Goal: Transaction & Acquisition: Download file/media

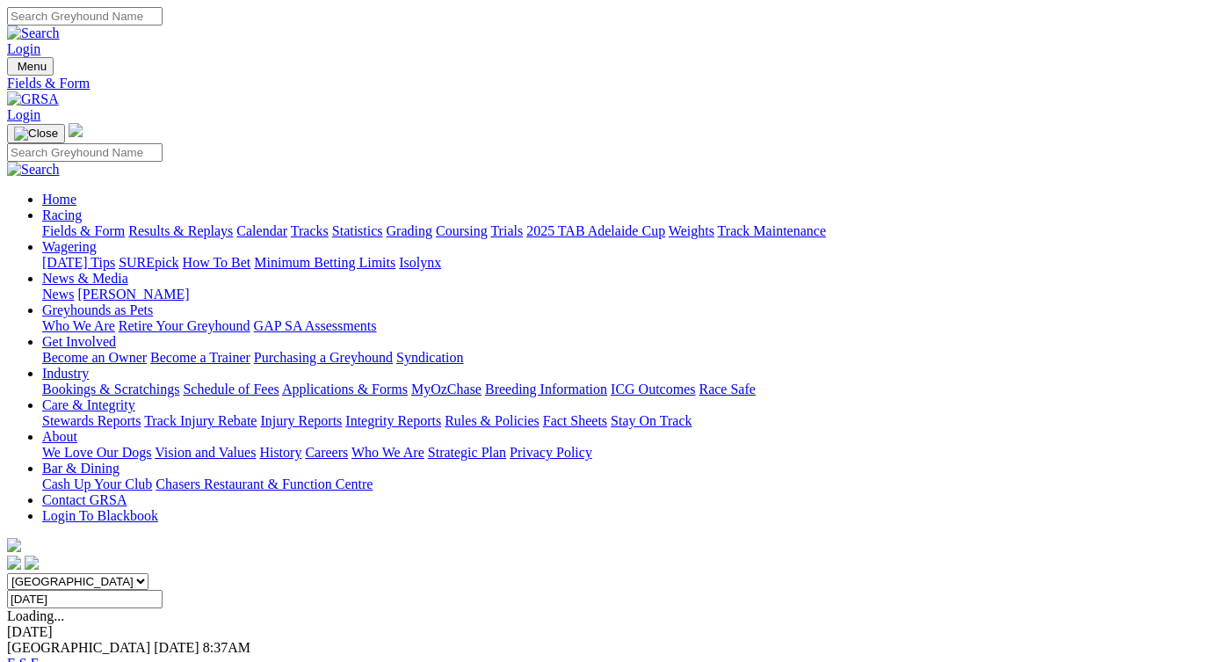
click at [163, 590] on input "Saturday, 27 Sep 2025" at bounding box center [85, 599] width 156 height 18
type input "[DATE]"
click at [39, 656] on link "F" at bounding box center [35, 663] width 8 height 15
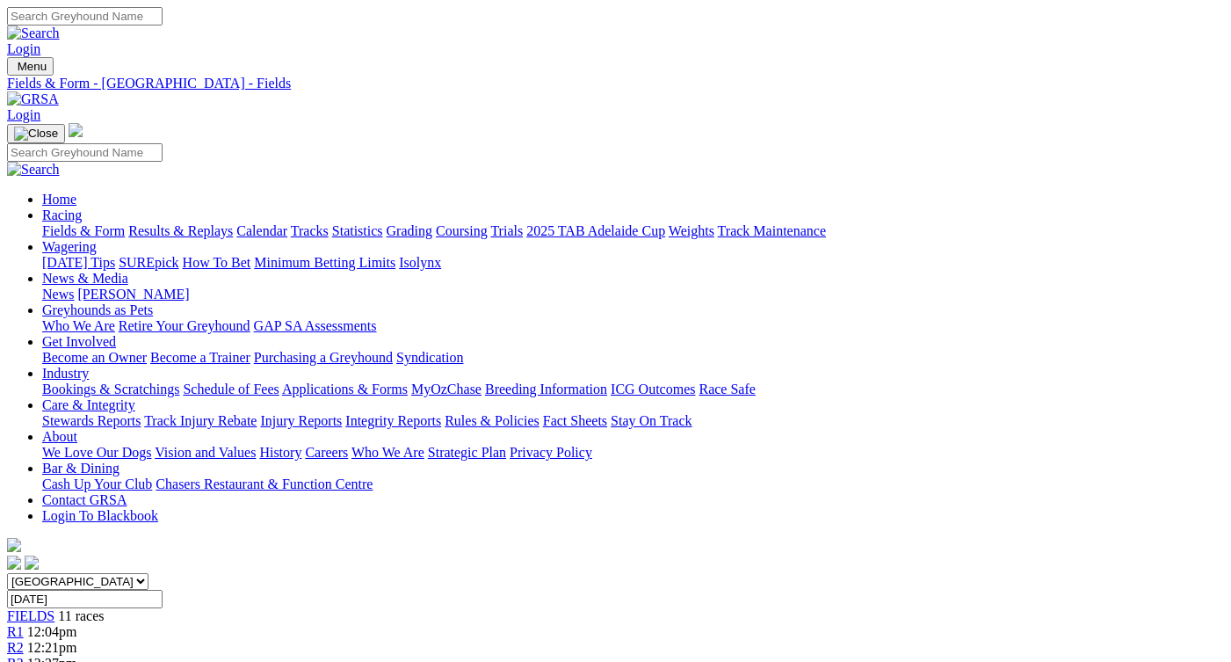
click at [951, 229] on link "CSV (Excel)" at bounding box center [915, 221] width 72 height 15
click at [149, 573] on select "South Australia New South Wales Northern Territory Queensland Tasmania Victoria…" at bounding box center [77, 581] width 141 height 17
select select "QLD"
click at [66, 573] on select "South Australia New South Wales Northern Territory Queensland Tasmania Victoria…" at bounding box center [77, 581] width 141 height 17
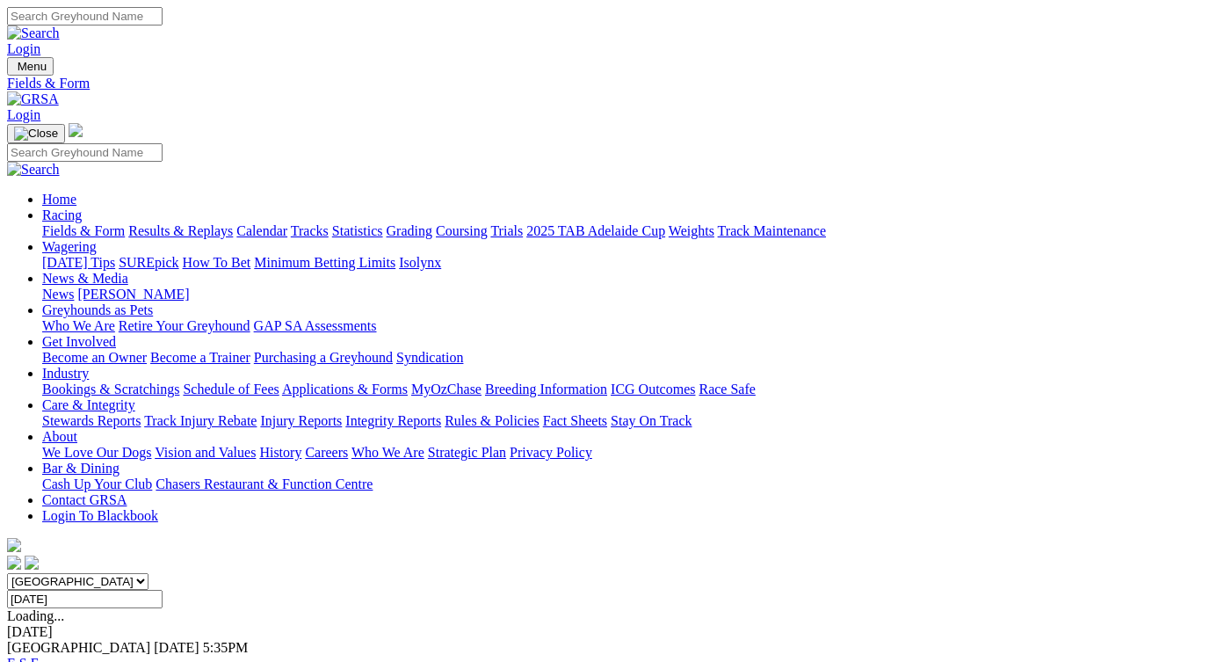
click at [39, 656] on link "F" at bounding box center [35, 663] width 8 height 15
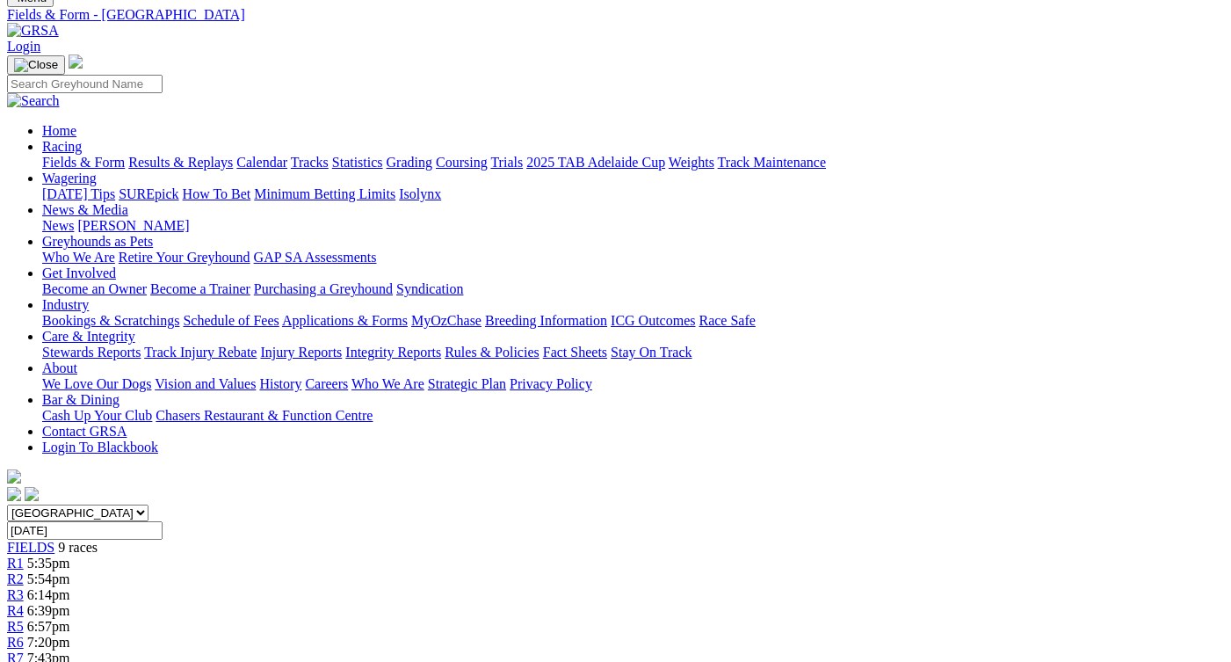
scroll to position [72, 0]
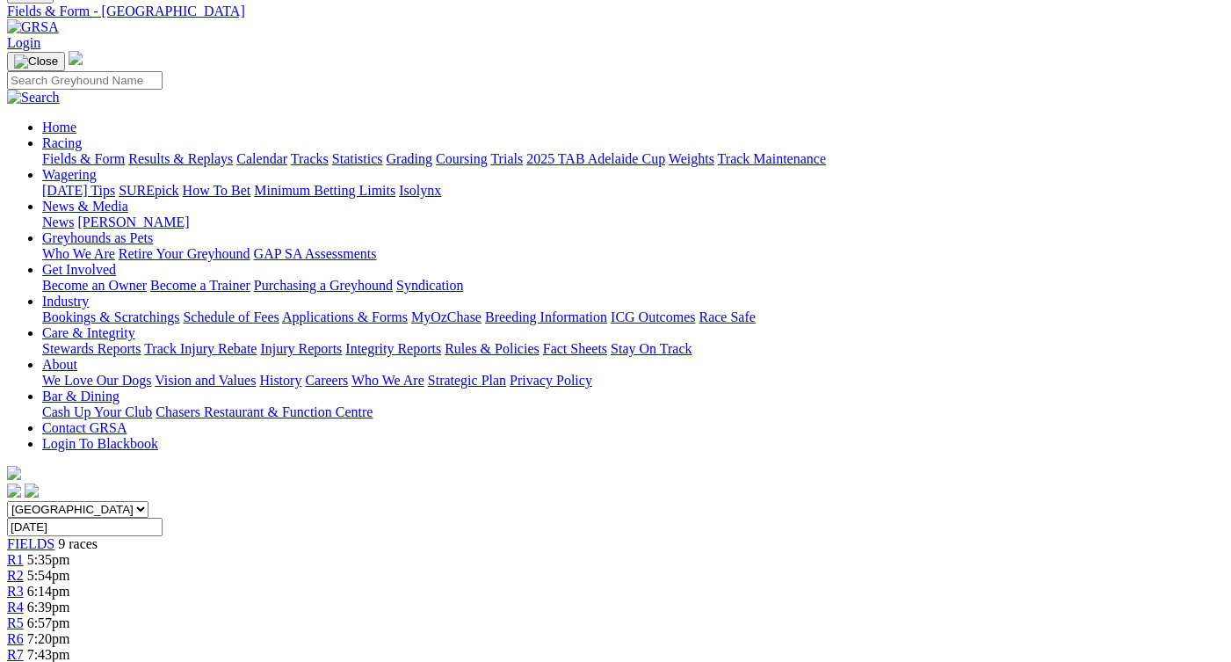
click at [924, 157] on link "CSV (Excel)" at bounding box center [915, 149] width 72 height 15
